Goal: Communication & Community: Answer question/provide support

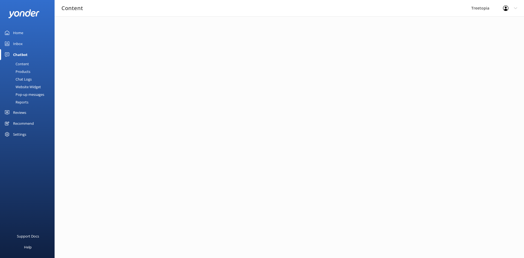
click at [24, 43] on link "Inbox" at bounding box center [27, 43] width 55 height 11
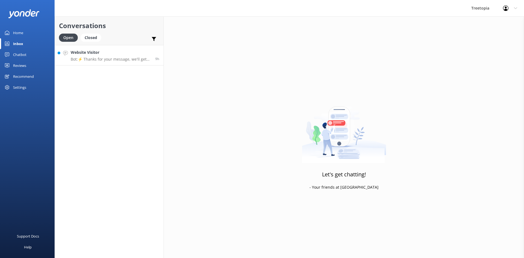
click at [125, 54] on h4 "Website Visitor" at bounding box center [111, 52] width 81 height 6
